Goal: Information Seeking & Learning: Learn about a topic

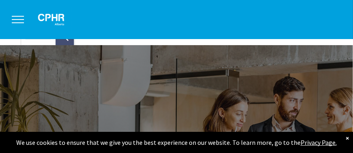
click at [346, 134] on div "×" at bounding box center [347, 138] width 3 height 8
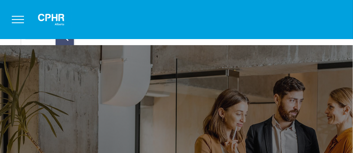
click at [18, 19] on button "menu" at bounding box center [17, 19] width 21 height 21
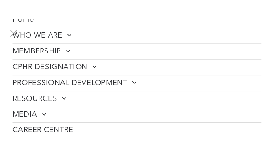
scroll to position [41, 0]
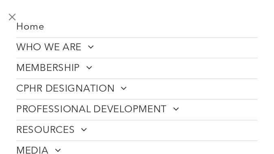
click at [90, 45] on span at bounding box center [88, 47] width 13 height 10
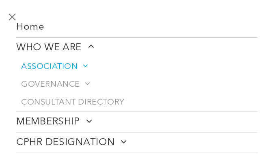
click at [84, 68] on span at bounding box center [82, 66] width 9 height 8
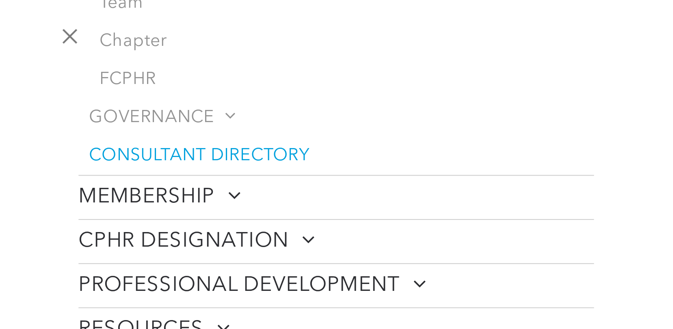
scroll to position [203, 0]
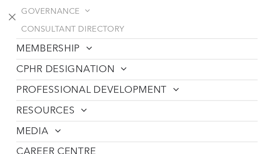
click at [123, 67] on span at bounding box center [121, 69] width 13 height 10
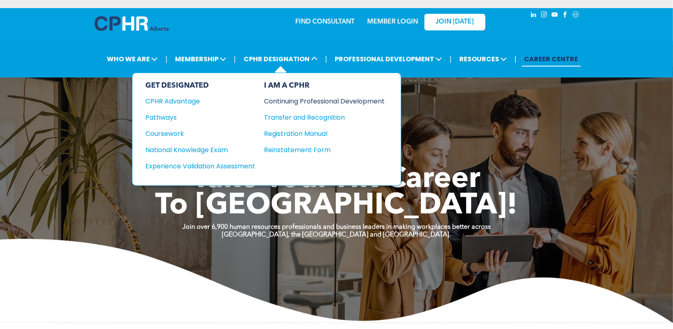
click at [300, 106] on div "Continuing Professional Development" at bounding box center [318, 101] width 108 height 10
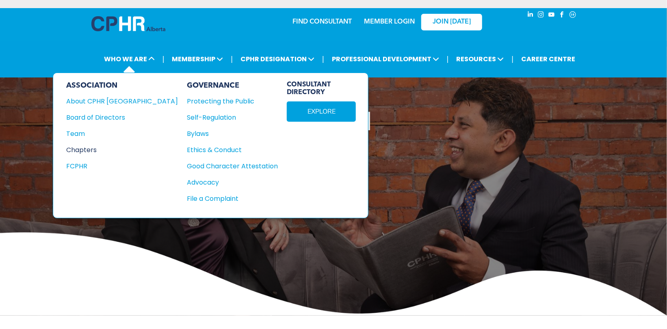
click at [66, 155] on div "Chapters" at bounding box center [116, 150] width 101 height 10
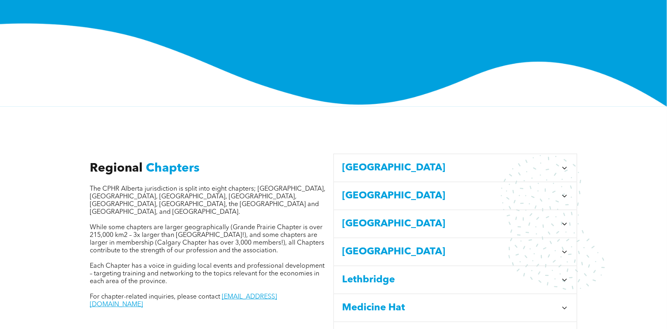
scroll to position [243, 0]
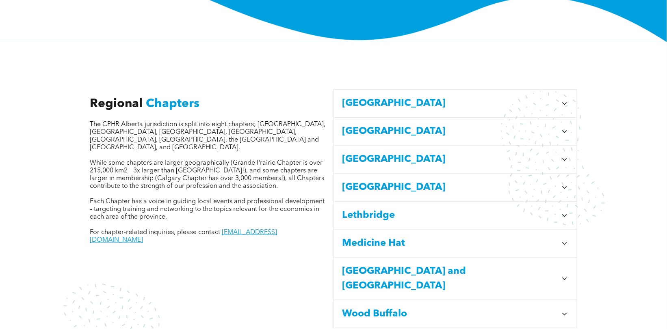
click at [566, 156] on icon at bounding box center [564, 160] width 8 height 8
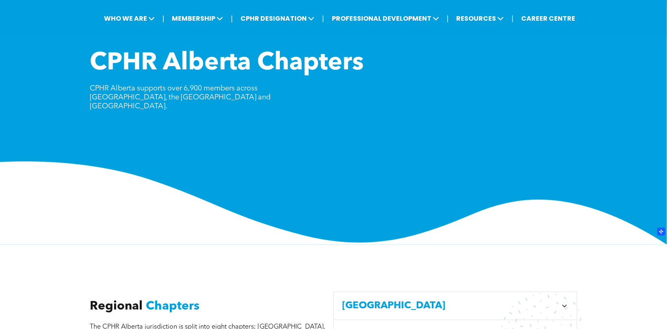
scroll to position [0, 0]
